Goal: Task Accomplishment & Management: Manage account settings

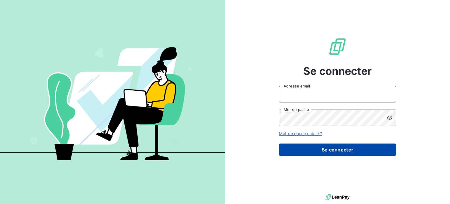
type input "[PERSON_NAME][EMAIL_ADDRESS][DOMAIN_NAME]"
click at [331, 149] on button "Se connecter" at bounding box center [337, 149] width 117 height 12
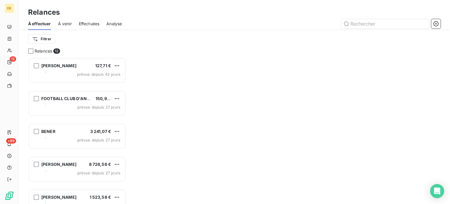
scroll to position [142, 93]
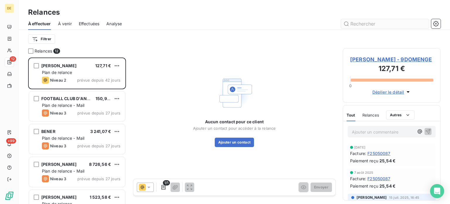
click at [381, 22] on input "text" at bounding box center [385, 23] width 88 height 9
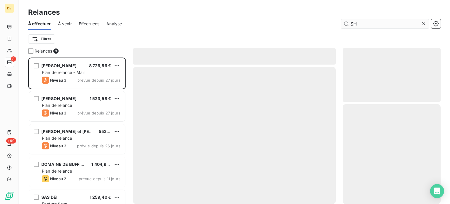
scroll to position [142, 93]
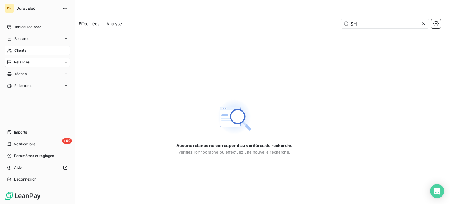
type input "SH"
click at [22, 51] on span "Clients" at bounding box center [20, 50] width 12 height 5
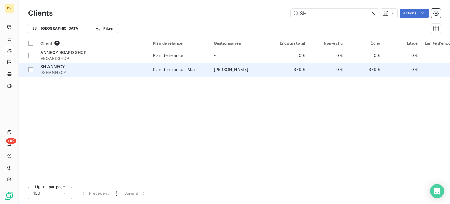
type input "SH"
click at [55, 74] on span "9SHANNECY" at bounding box center [93, 72] width 106 height 6
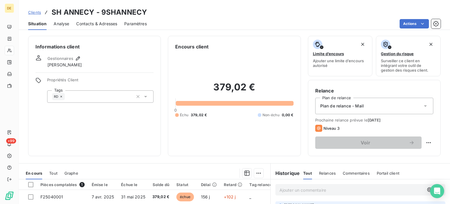
scroll to position [29, 0]
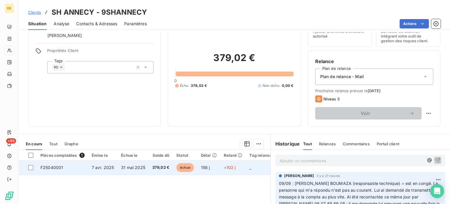
click at [104, 165] on span "7 avr. 2025" at bounding box center [103, 167] width 23 height 5
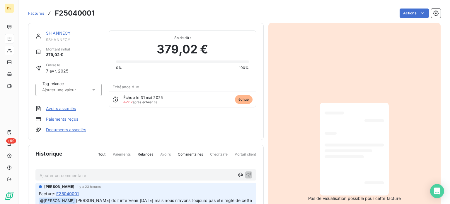
click at [50, 173] on p "Ajouter un commentaire ﻿" at bounding box center [137, 174] width 195 height 7
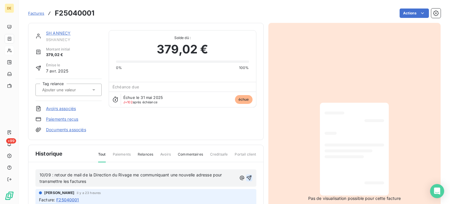
click at [246, 177] on icon "button" at bounding box center [249, 178] width 6 height 6
